Goal: Task Accomplishment & Management: Manage account settings

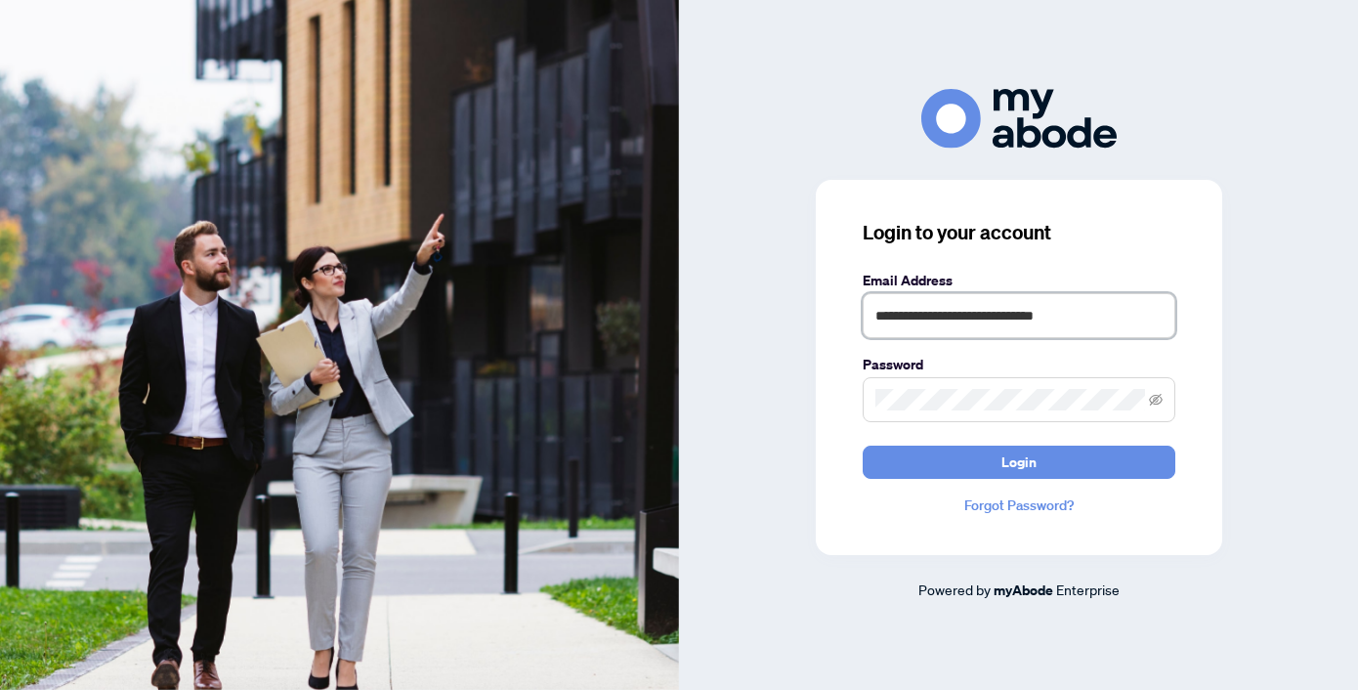
type input "**********"
click at [1018, 461] on button "Login" at bounding box center [1019, 461] width 313 height 33
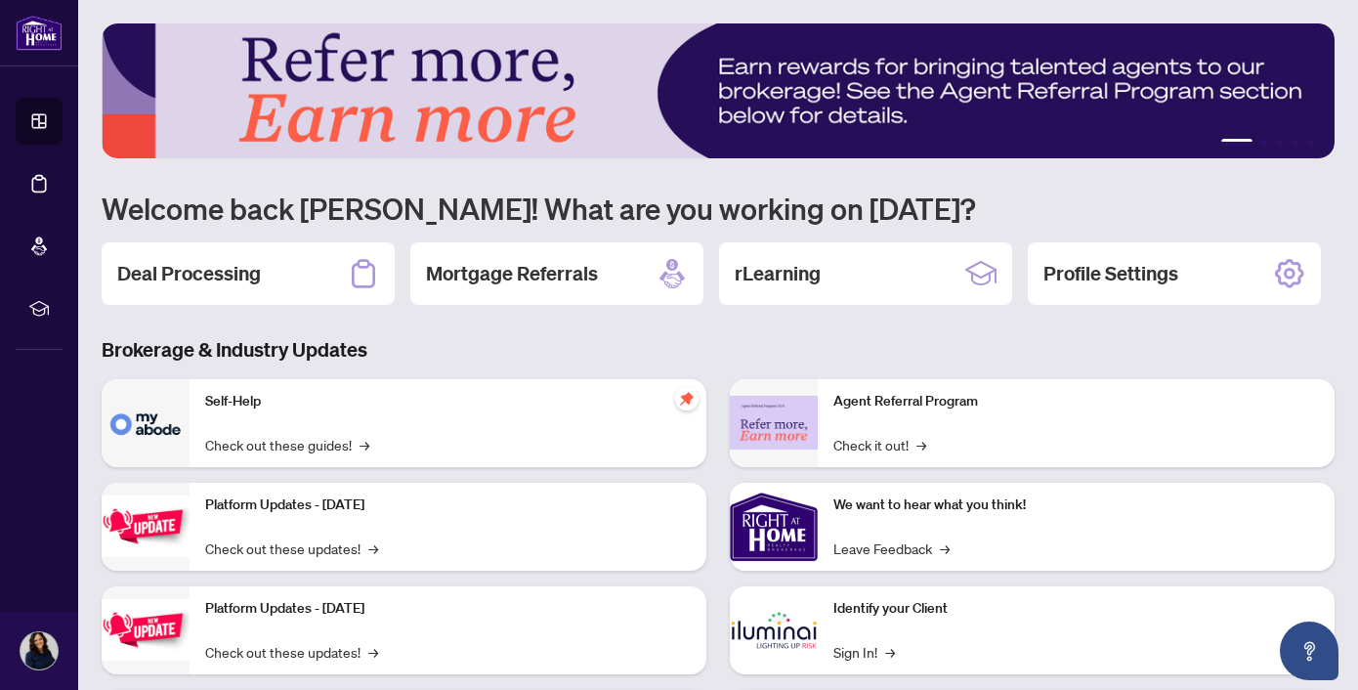
click at [204, 274] on h2 "Deal Processing" at bounding box center [189, 273] width 144 height 27
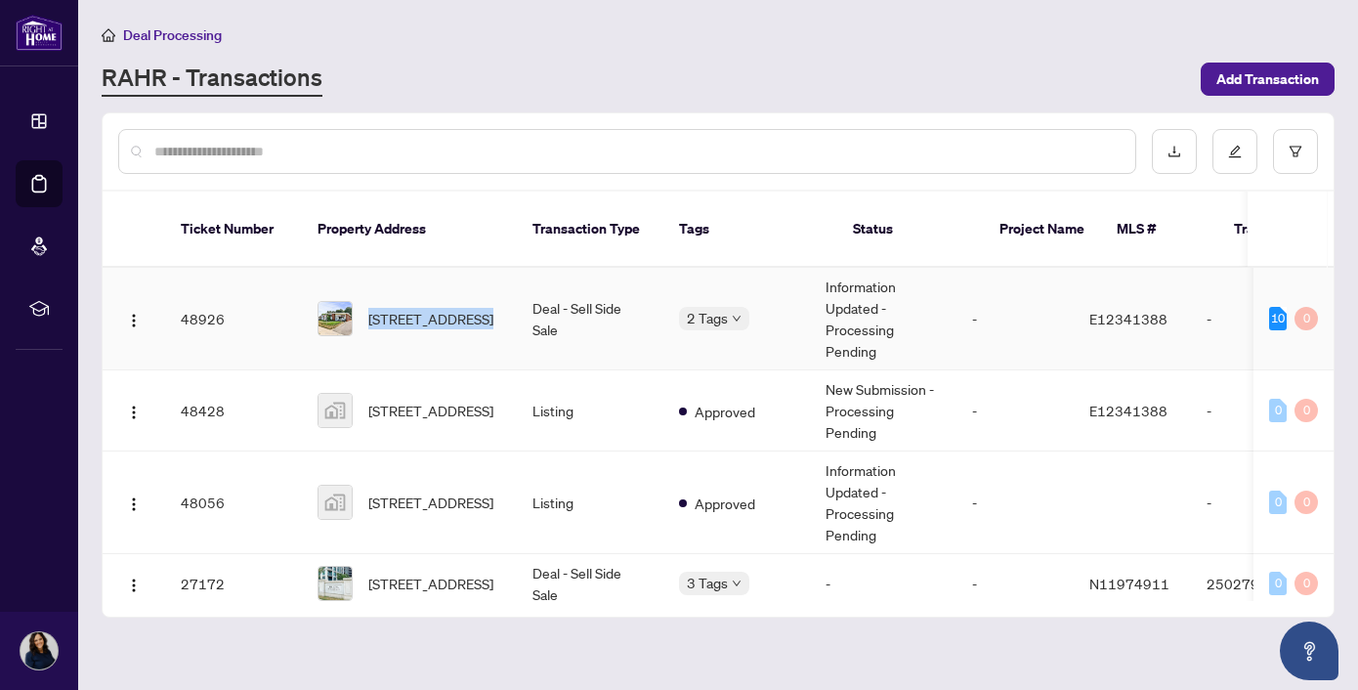
click at [516, 269] on tr "48926 [STREET_ADDRESS] Deal - Sell Side Sale 2 Tags Information Updated - Proce…" at bounding box center [1053, 319] width 1901 height 103
